Goal: Communication & Community: Connect with others

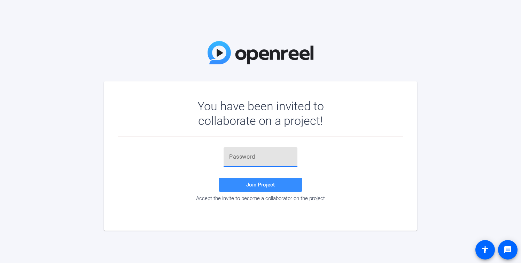
click at [237, 154] on input "text" at bounding box center [260, 157] width 63 height 8
paste input "ZKPDli"
type input "ZKPDli"
click at [263, 185] on span "Join Project" at bounding box center [260, 185] width 29 height 6
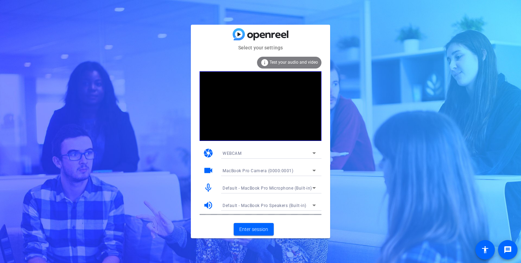
click at [302, 151] on div "WEBCAM" at bounding box center [267, 153] width 90 height 9
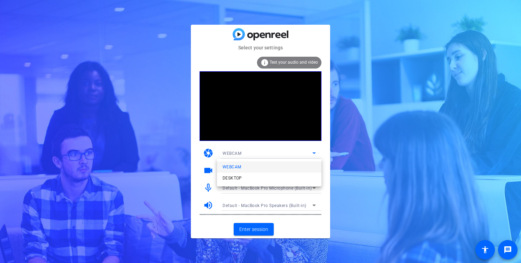
click at [302, 151] on div at bounding box center [260, 131] width 521 height 263
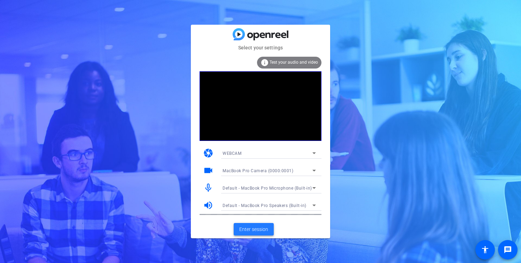
click at [261, 237] on span at bounding box center [254, 229] width 40 height 17
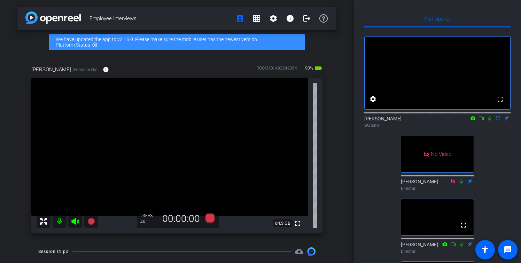
click at [482, 120] on icon at bounding box center [481, 118] width 5 height 3
click at [498, 121] on icon at bounding box center [497, 118] width 3 height 5
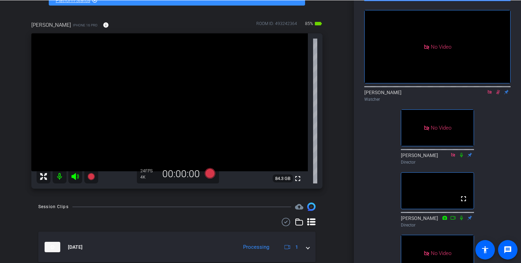
scroll to position [61, 0]
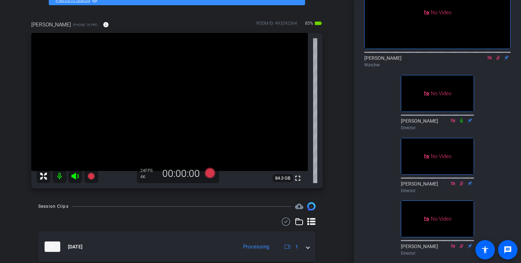
click at [497, 60] on icon at bounding box center [498, 57] width 6 height 5
click at [489, 60] on icon at bounding box center [490, 57] width 6 height 5
click at [482, 60] on icon at bounding box center [481, 57] width 6 height 5
click at [497, 60] on icon at bounding box center [498, 57] width 6 height 5
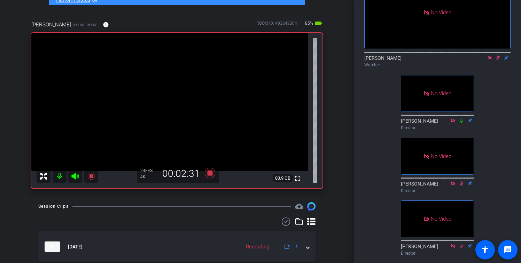
click at [498, 60] on icon at bounding box center [498, 58] width 4 height 5
click at [497, 60] on icon at bounding box center [498, 57] width 6 height 5
click at [497, 60] on icon at bounding box center [498, 58] width 4 height 5
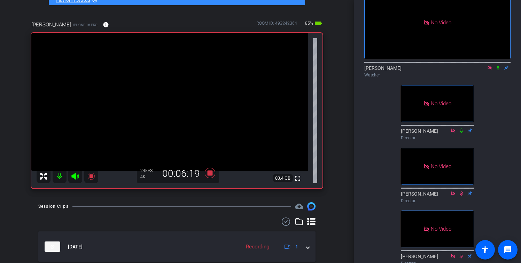
scroll to position [48, 0]
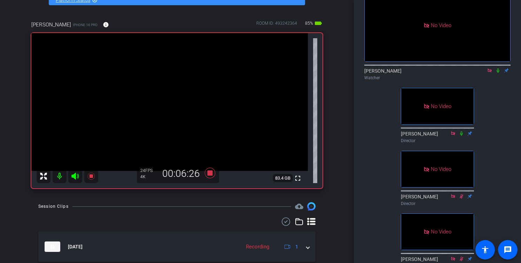
click at [497, 73] on icon at bounding box center [498, 70] width 6 height 5
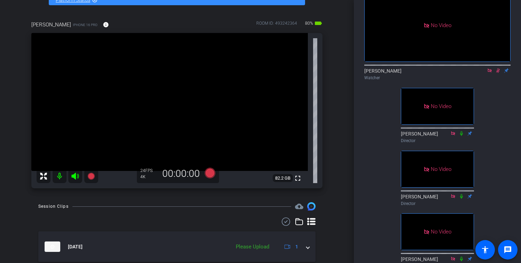
click at [497, 73] on icon at bounding box center [498, 70] width 6 height 5
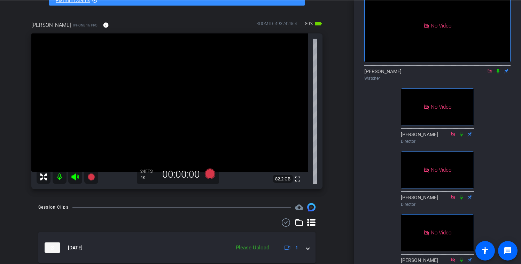
scroll to position [41, 0]
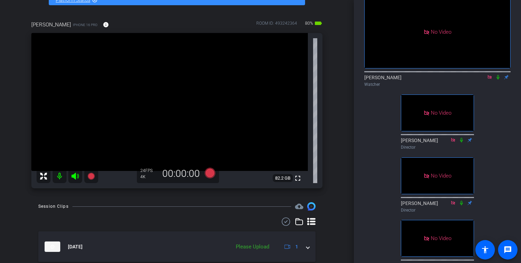
click at [498, 80] on icon at bounding box center [498, 77] width 6 height 5
click at [497, 80] on icon at bounding box center [498, 77] width 6 height 5
click at [488, 80] on icon at bounding box center [490, 77] width 6 height 5
click at [482, 80] on icon at bounding box center [481, 77] width 6 height 5
click at [497, 80] on icon at bounding box center [497, 77] width 3 height 5
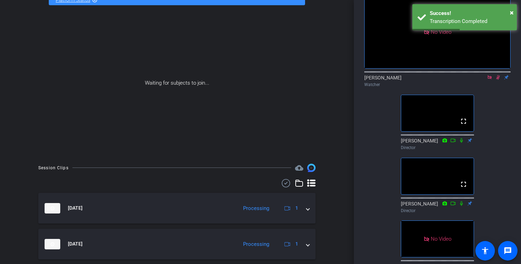
click at [489, 80] on icon at bounding box center [490, 77] width 6 height 5
